Goal: Task Accomplishment & Management: Manage account settings

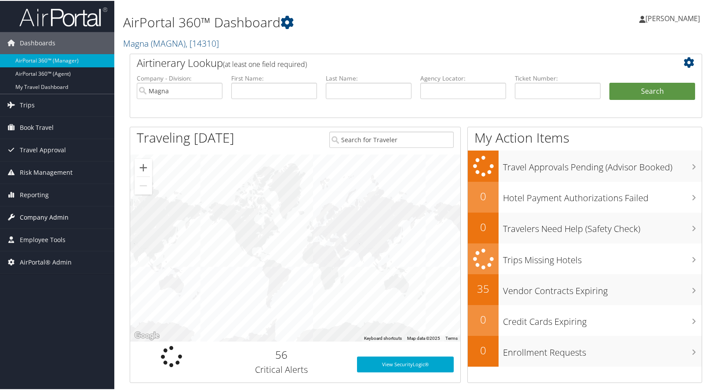
click at [33, 212] on span "Company Admin" at bounding box center [44, 216] width 49 height 22
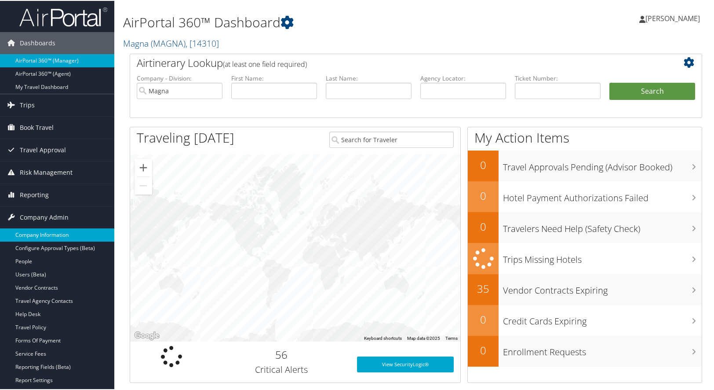
click at [37, 233] on link "Company Information" at bounding box center [57, 233] width 114 height 13
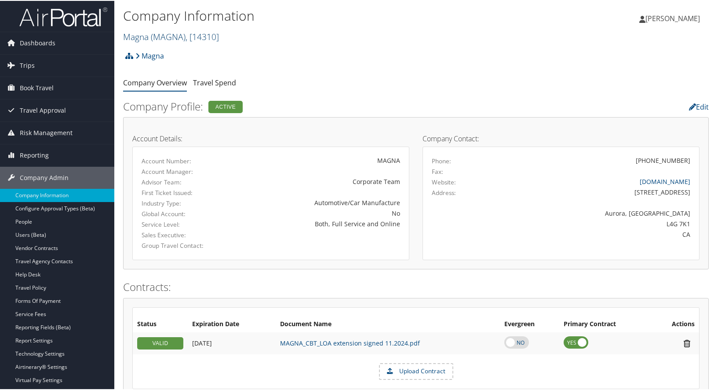
click at [170, 37] on span "( MAGNA )" at bounding box center [168, 36] width 35 height 12
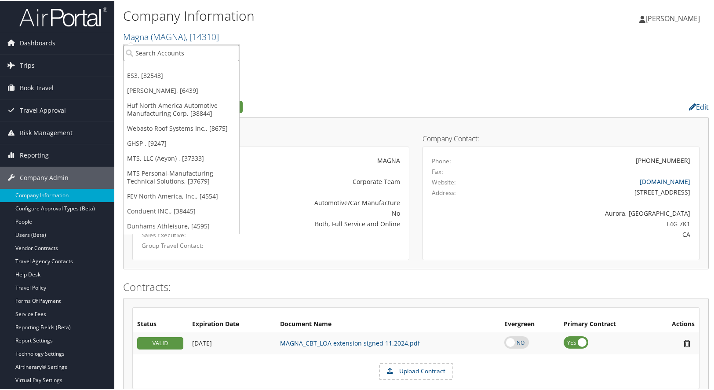
click at [170, 52] on input "search" at bounding box center [182, 52] width 116 height 16
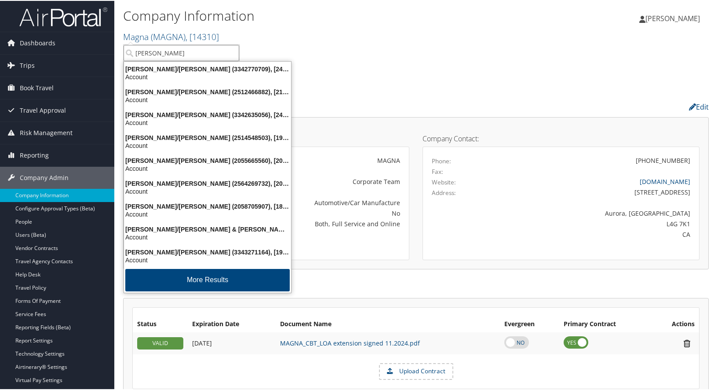
type input "henry for"
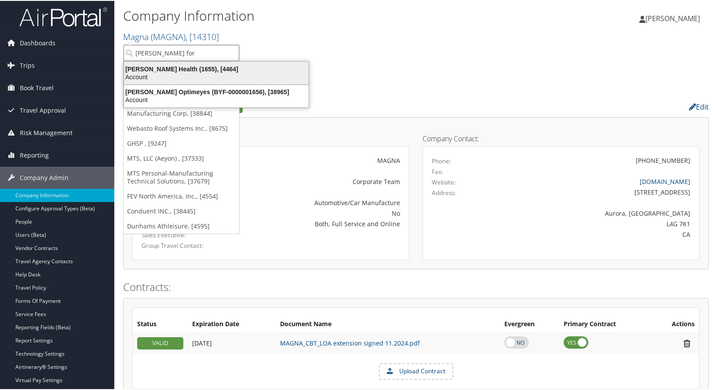
click at [153, 72] on div "Account" at bounding box center [216, 76] width 195 height 8
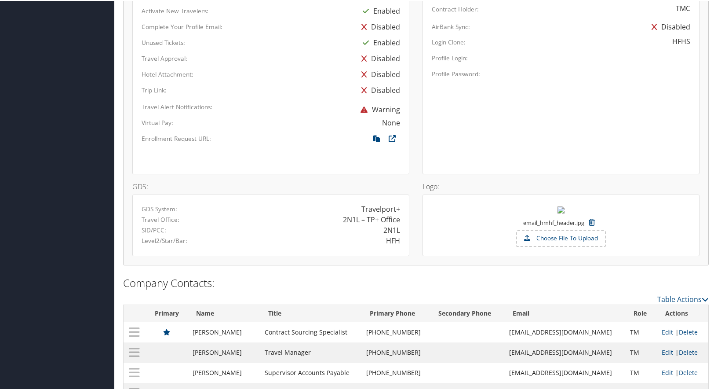
scroll to position [537, 0]
